Goal: Check status: Check status

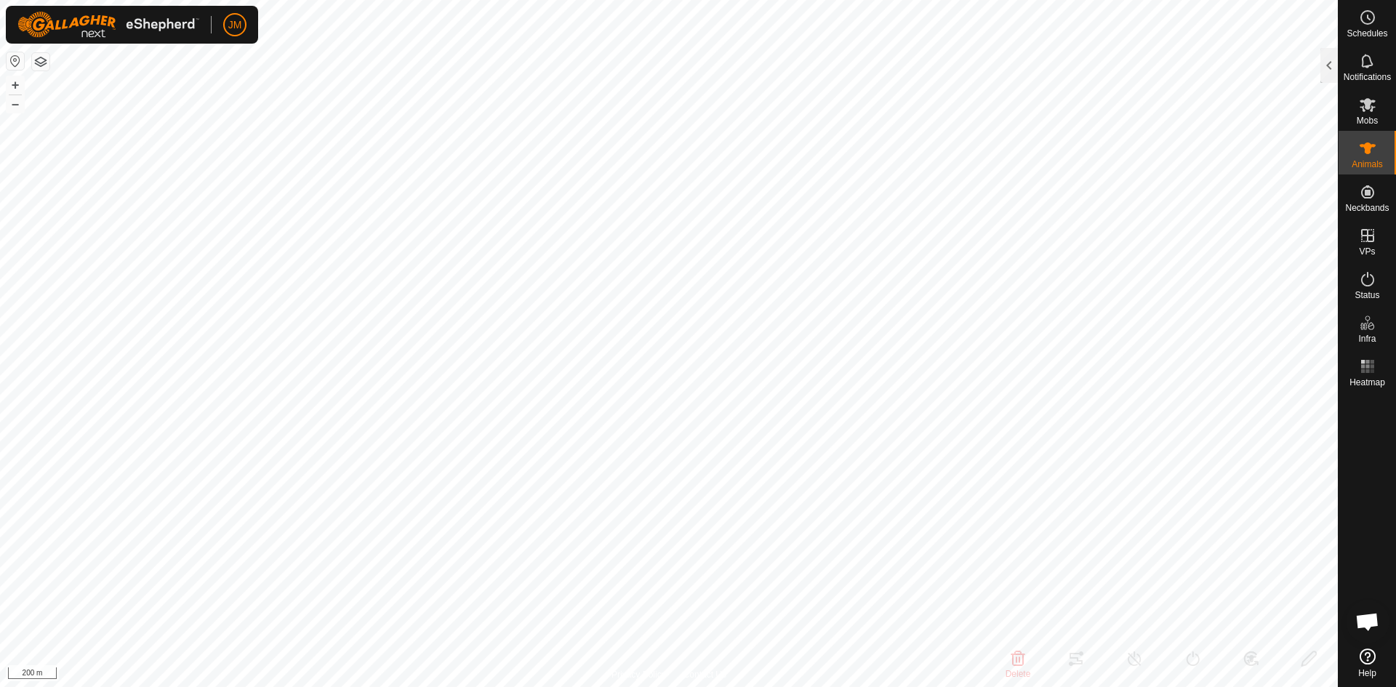
type input "240780"
type input "-"
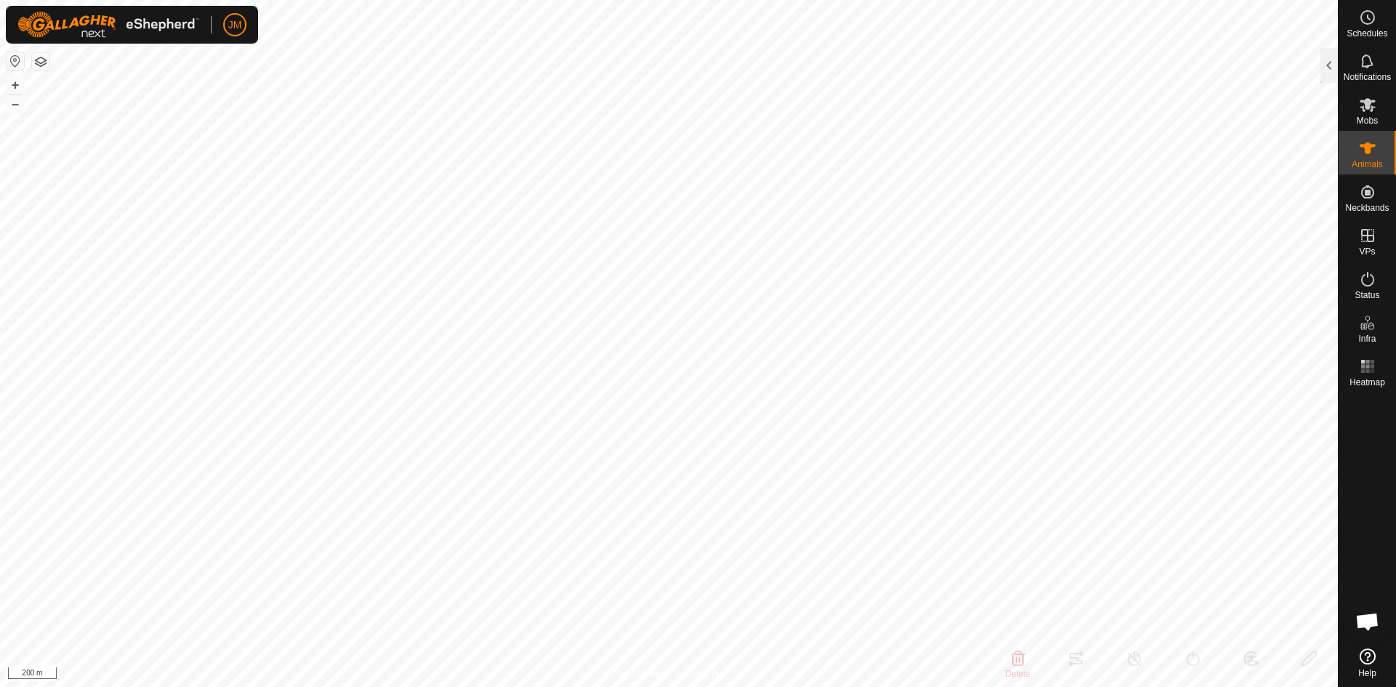
type input "-"
click at [13, 83] on button "+" at bounding box center [15, 84] width 17 height 17
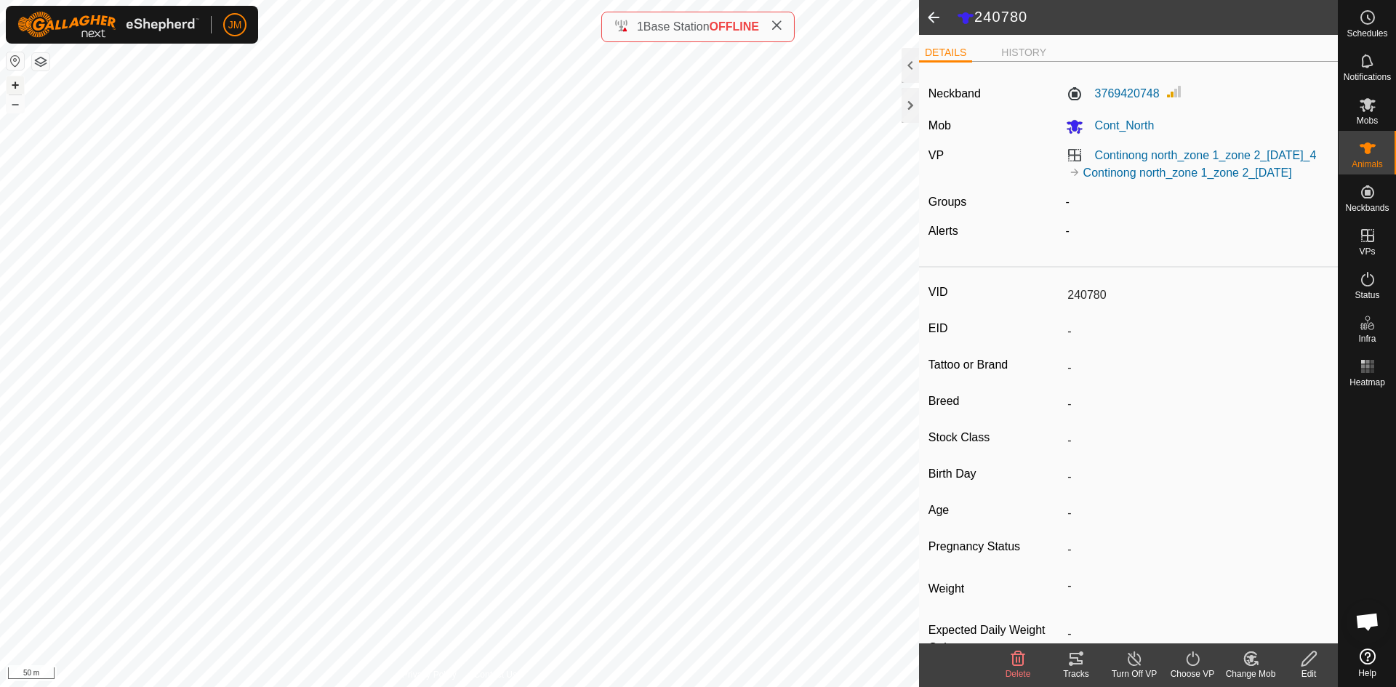
click at [16, 79] on button "+" at bounding box center [15, 84] width 17 height 17
click at [15, 82] on button "+" at bounding box center [15, 84] width 17 height 17
click at [17, 103] on button "–" at bounding box center [15, 103] width 17 height 17
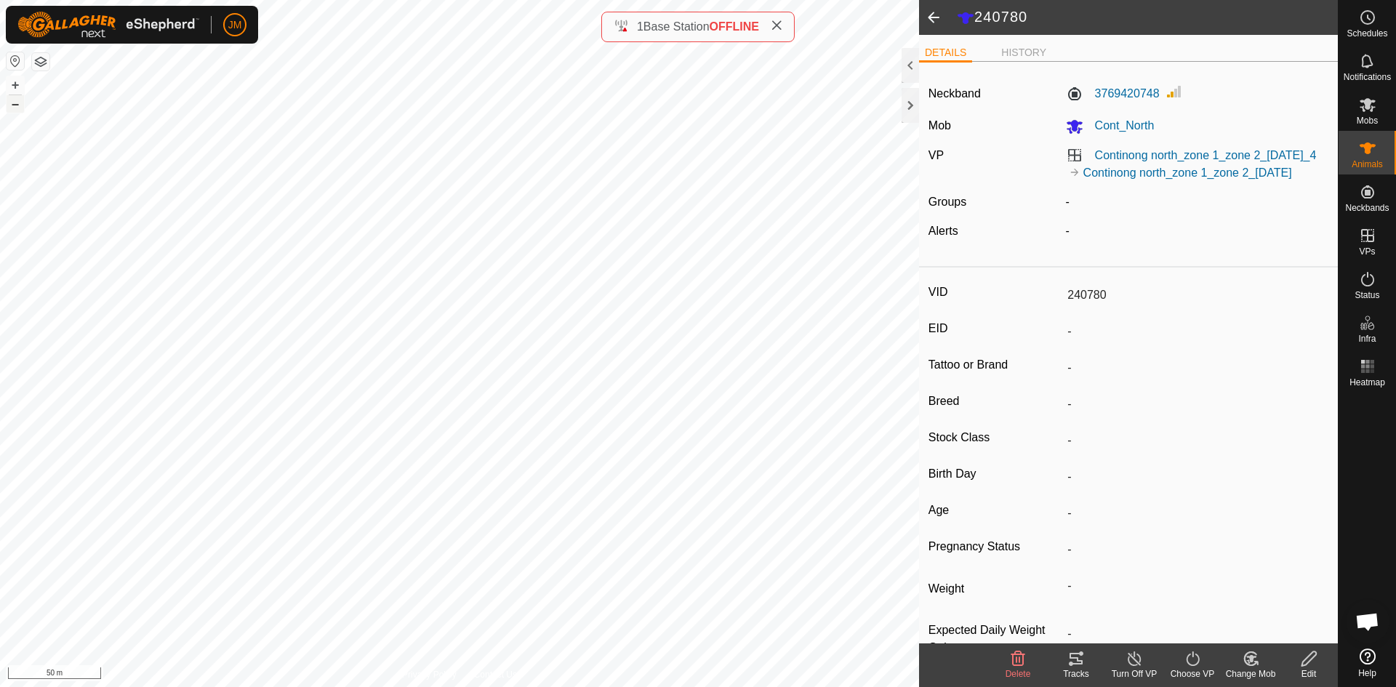
click at [17, 103] on button "–" at bounding box center [15, 103] width 17 height 17
click at [905, 104] on div at bounding box center [910, 105] width 17 height 35
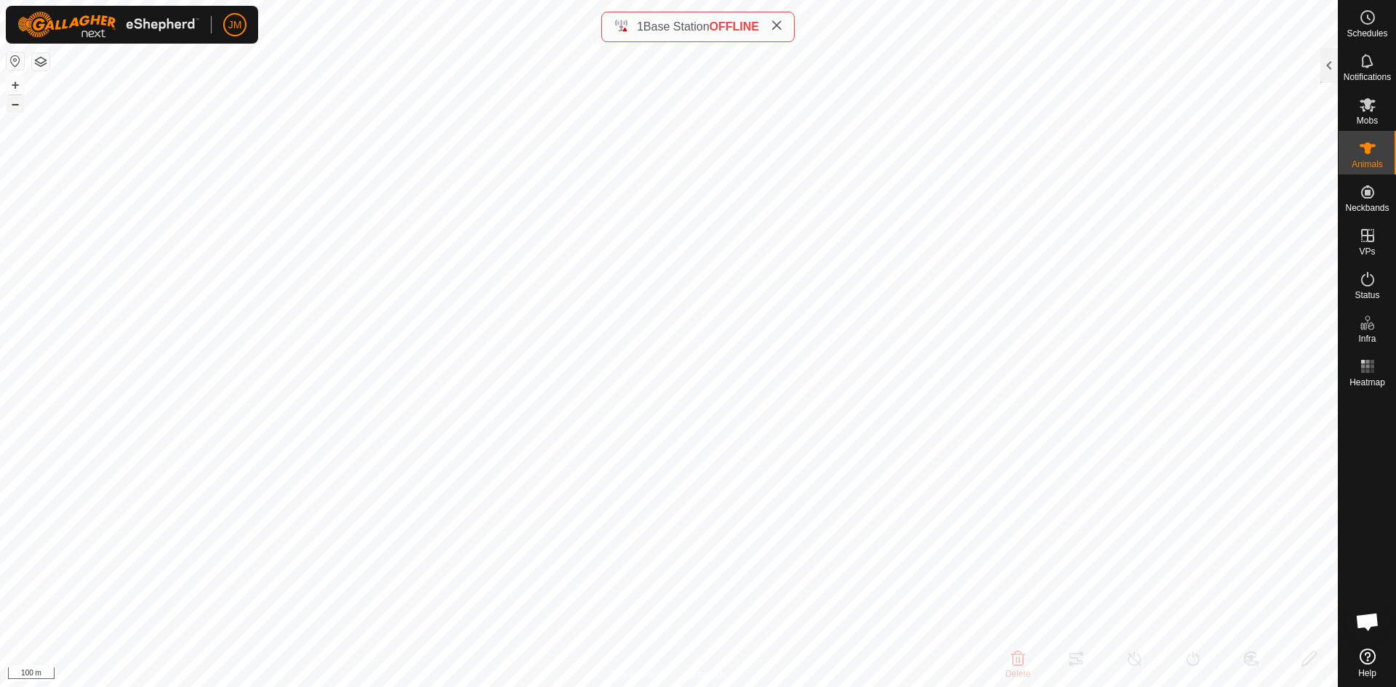
click at [16, 108] on button "–" at bounding box center [15, 103] width 17 height 17
